Goal: Task Accomplishment & Management: Manage account settings

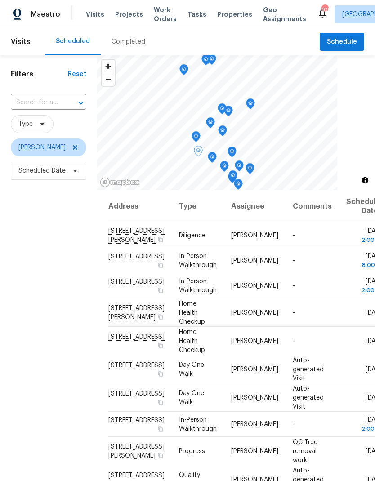
click at [0, 0] on icon at bounding box center [0, 0] width 0 height 0
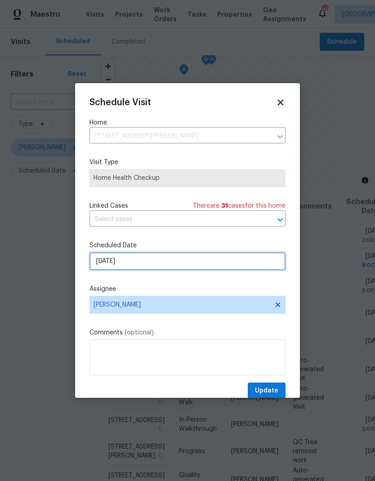
click at [171, 264] on input "8/28/2025" at bounding box center [188, 261] width 196 height 18
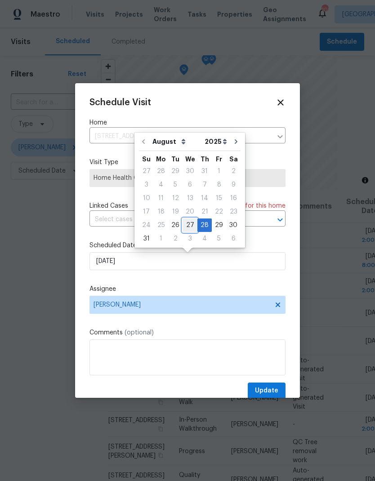
click at [187, 226] on div "27" at bounding box center [190, 225] width 15 height 13
type input "8/27/2025"
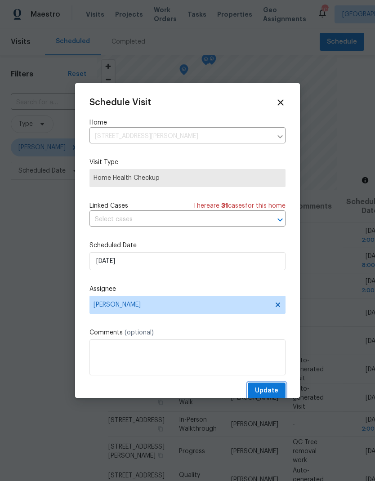
click at [273, 394] on span "Update" at bounding box center [266, 390] width 23 height 11
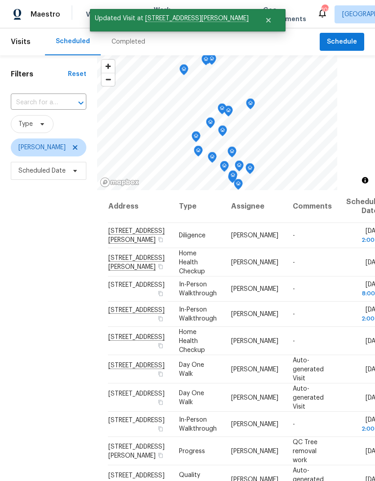
click at [0, 0] on icon at bounding box center [0, 0] width 0 height 0
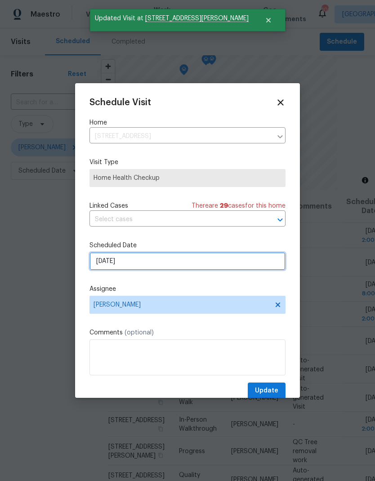
click at [172, 264] on input "8/28/2025" at bounding box center [188, 261] width 196 height 18
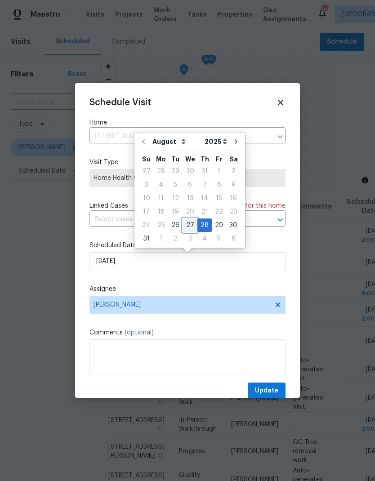
click at [188, 225] on div "27" at bounding box center [190, 225] width 15 height 13
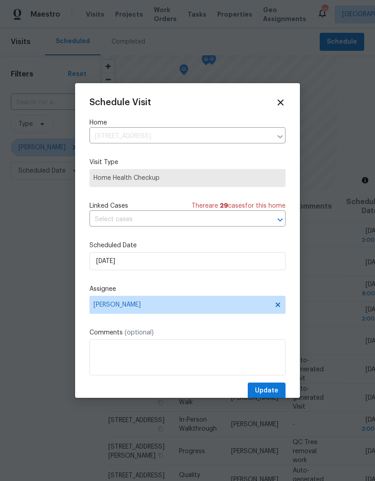
type input "8/27/2025"
click at [273, 391] on span "Update" at bounding box center [266, 390] width 23 height 11
